Goal: Use online tool/utility: Utilize a website feature to perform a specific function

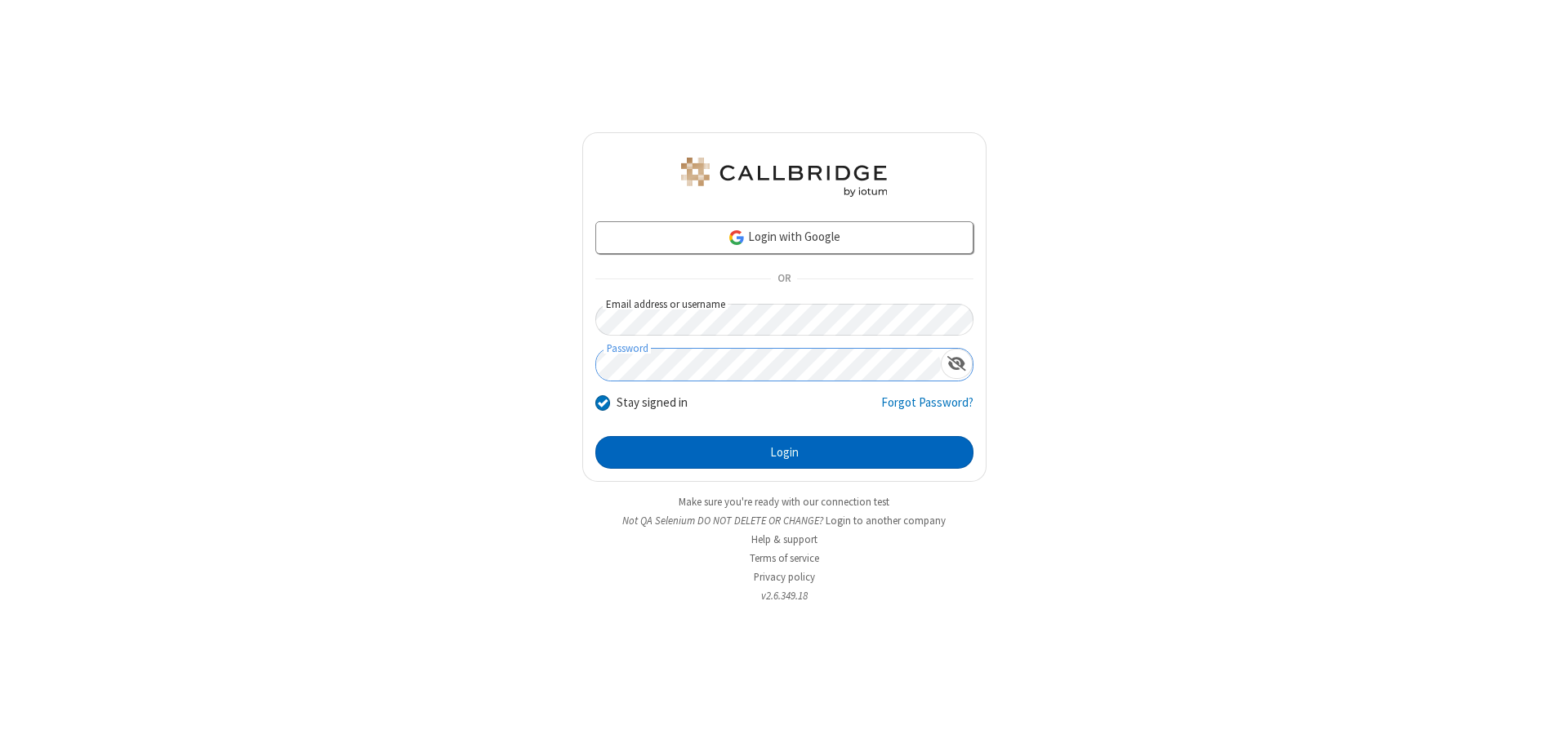
click at [784, 452] on button "Login" at bounding box center [785, 452] width 379 height 33
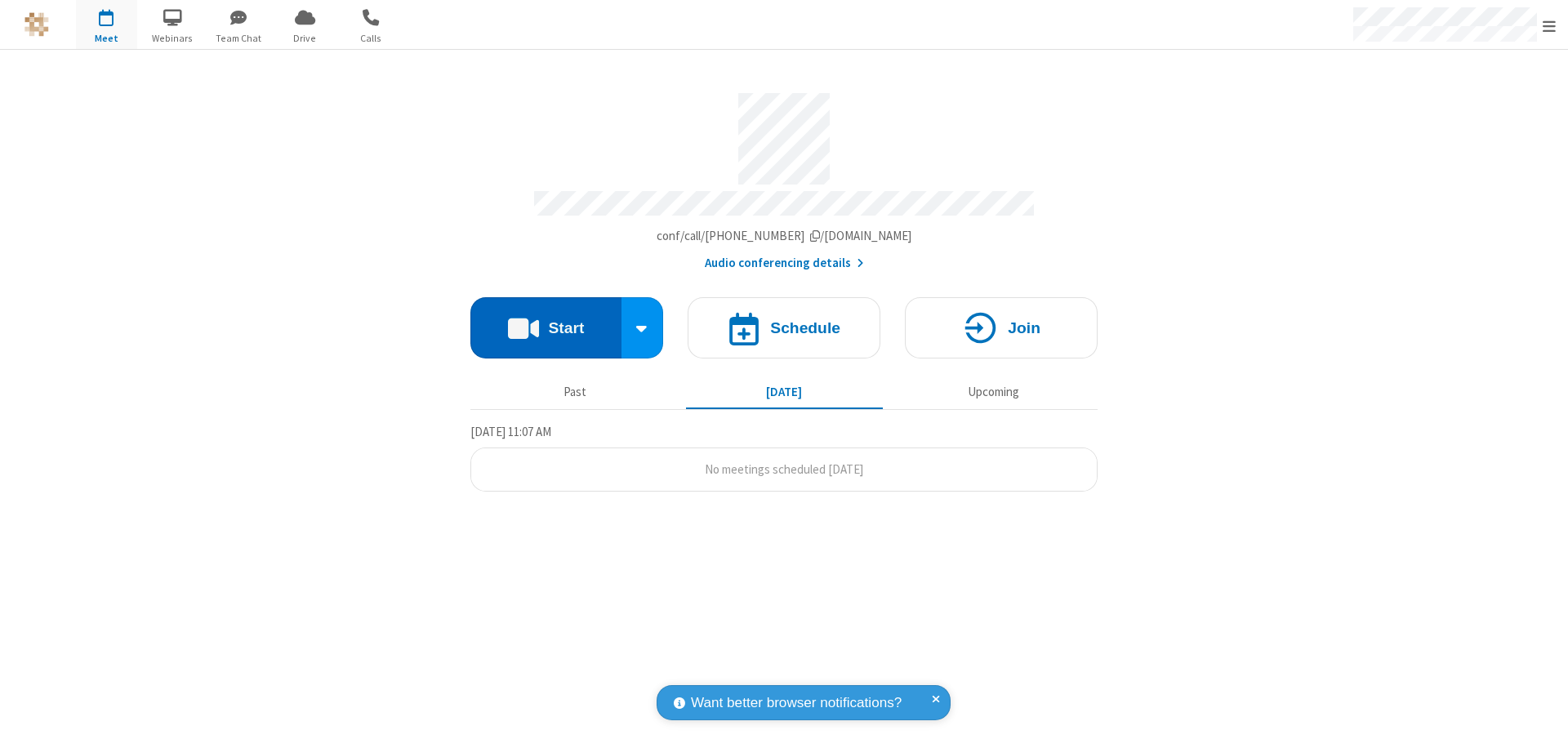
click at [545, 320] on button "Start" at bounding box center [546, 328] width 151 height 61
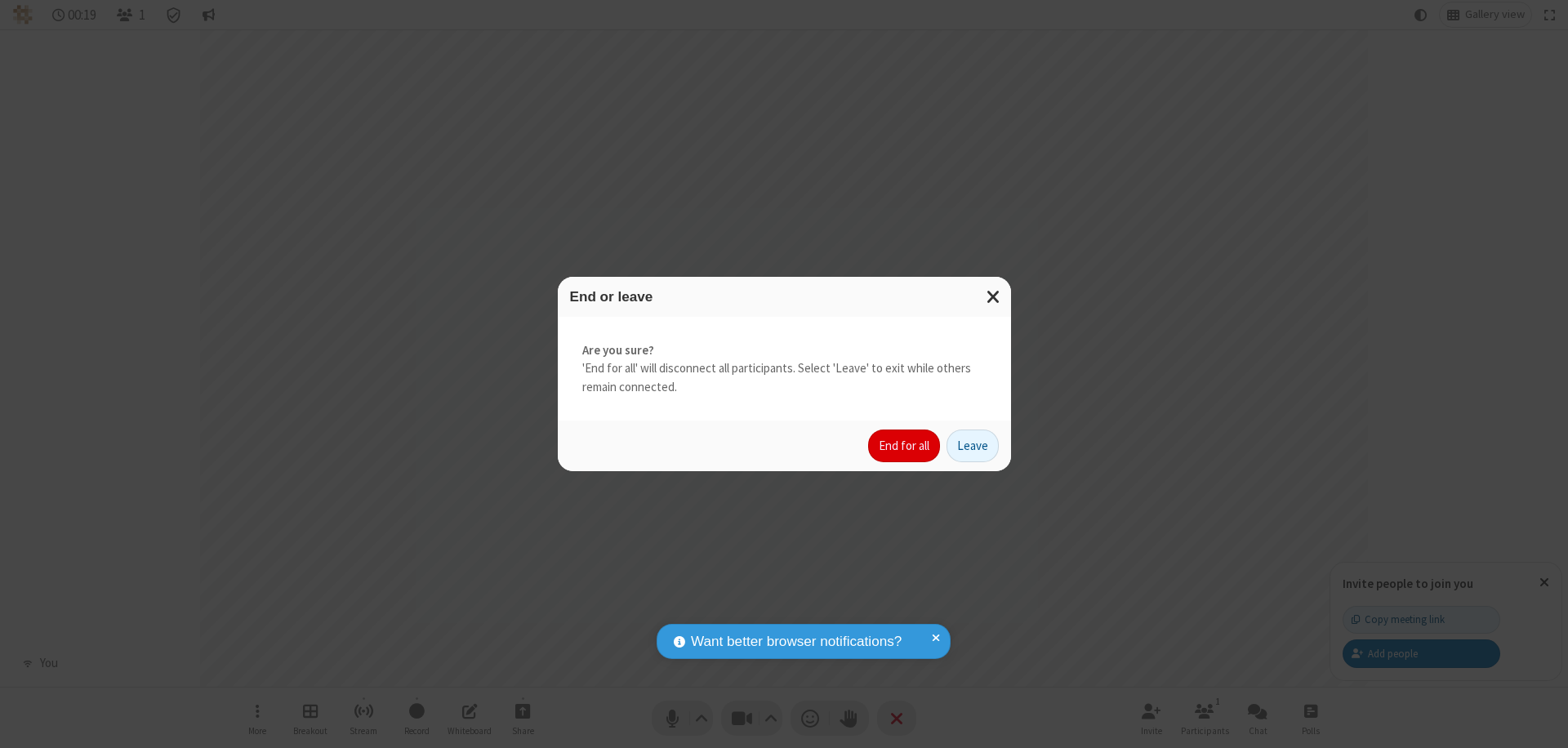
click at [905, 446] on button "End for all" at bounding box center [905, 446] width 72 height 33
